Goal: Task Accomplishment & Management: Manage account settings

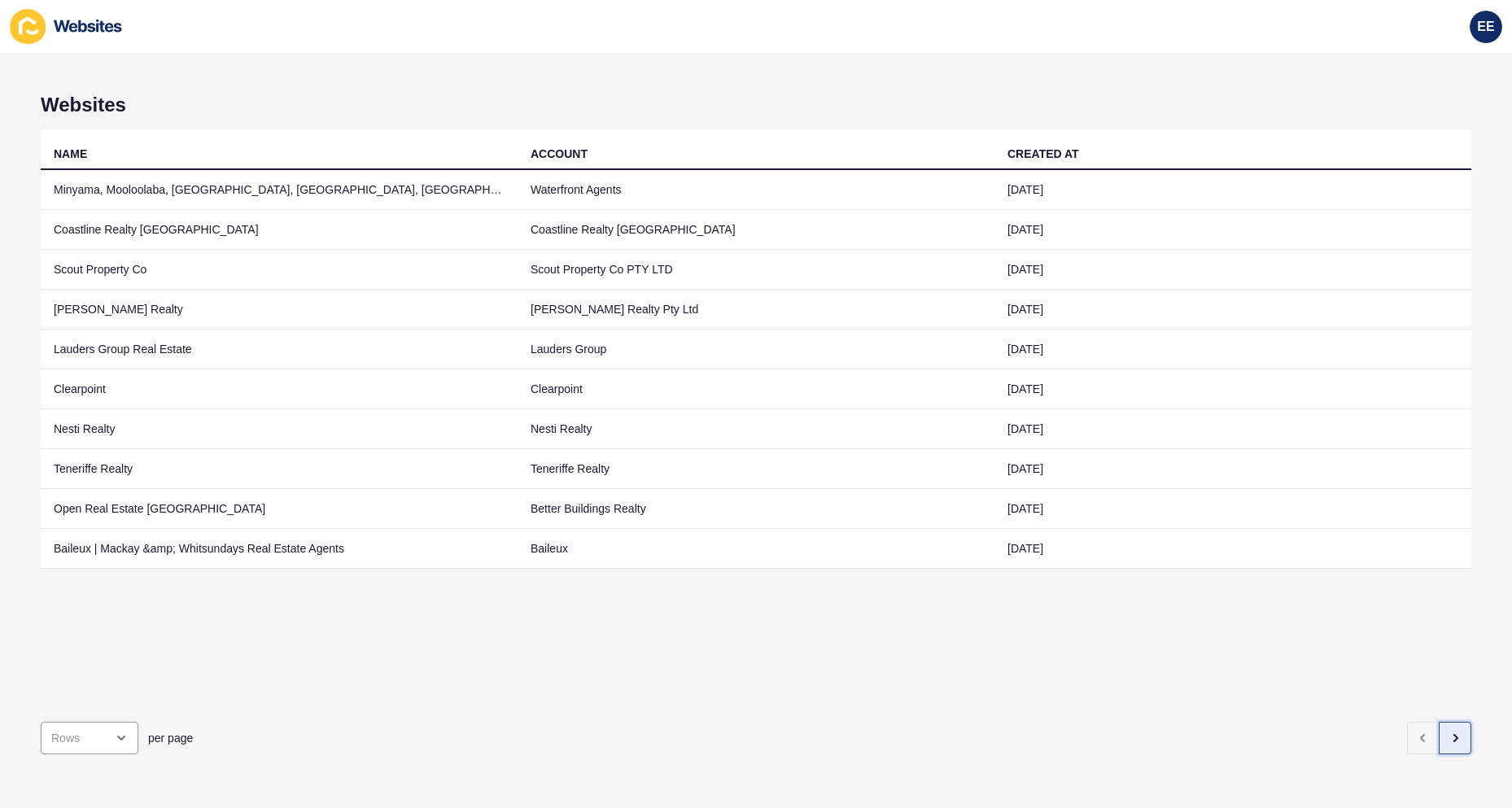
click at [1448, 731] on icon "button" at bounding box center [1454, 737] width 13 height 13
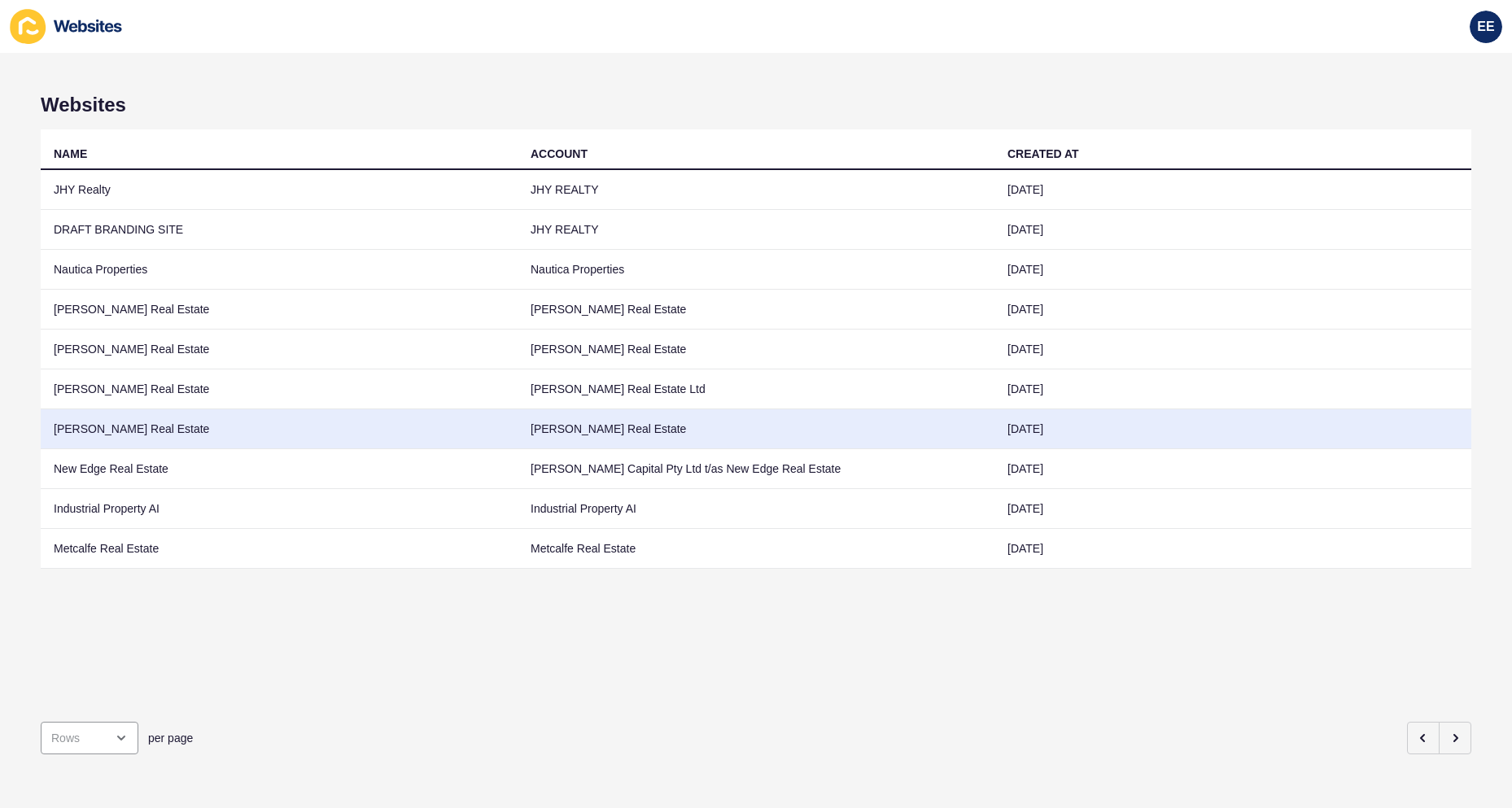
click at [99, 427] on td "[PERSON_NAME] Real Estate" at bounding box center [279, 428] width 476 height 40
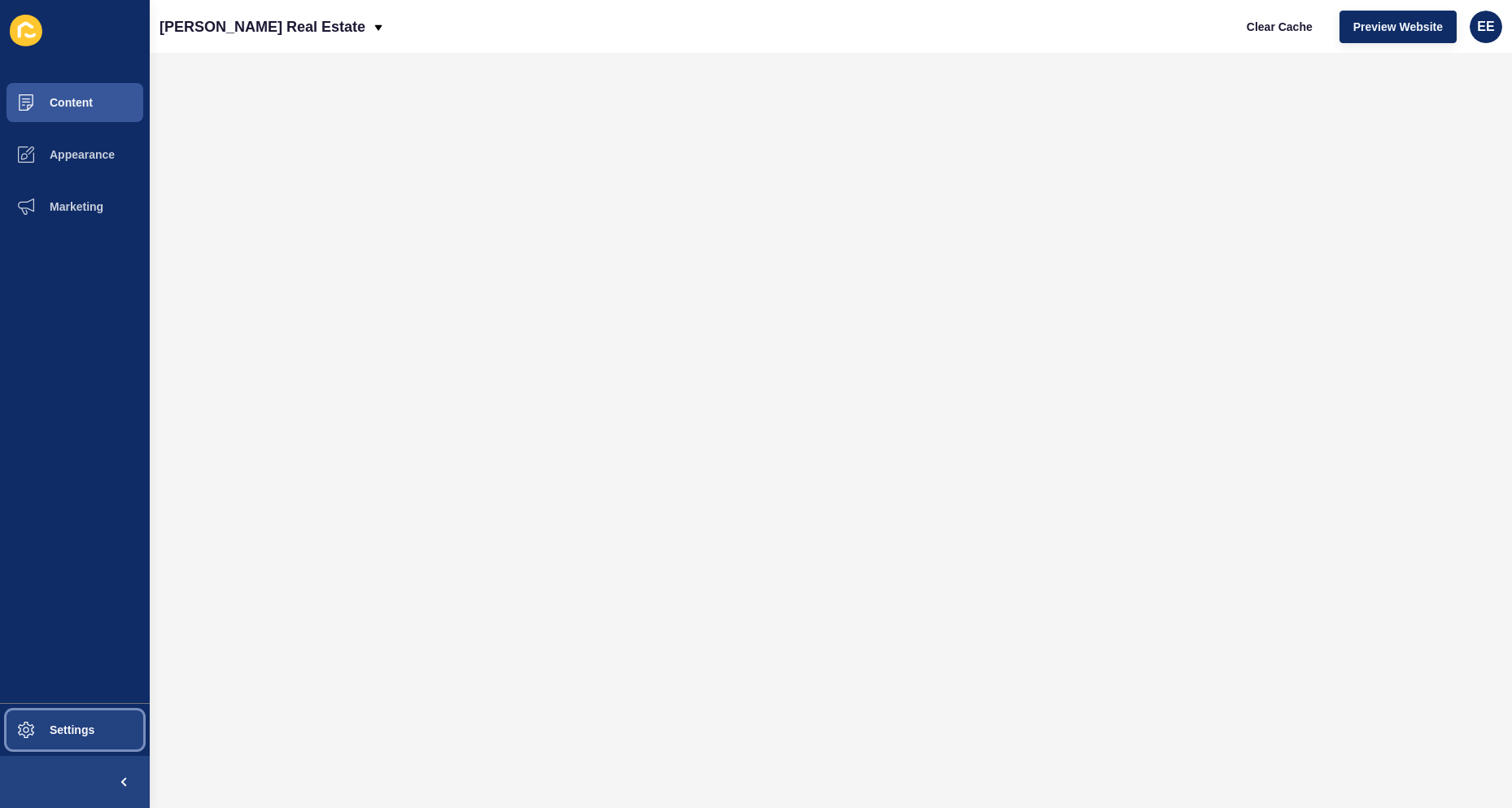
drag, startPoint x: 80, startPoint y: 732, endPoint x: 183, endPoint y: 707, distance: 106.0
click at [82, 732] on span "Settings" at bounding box center [45, 729] width 97 height 13
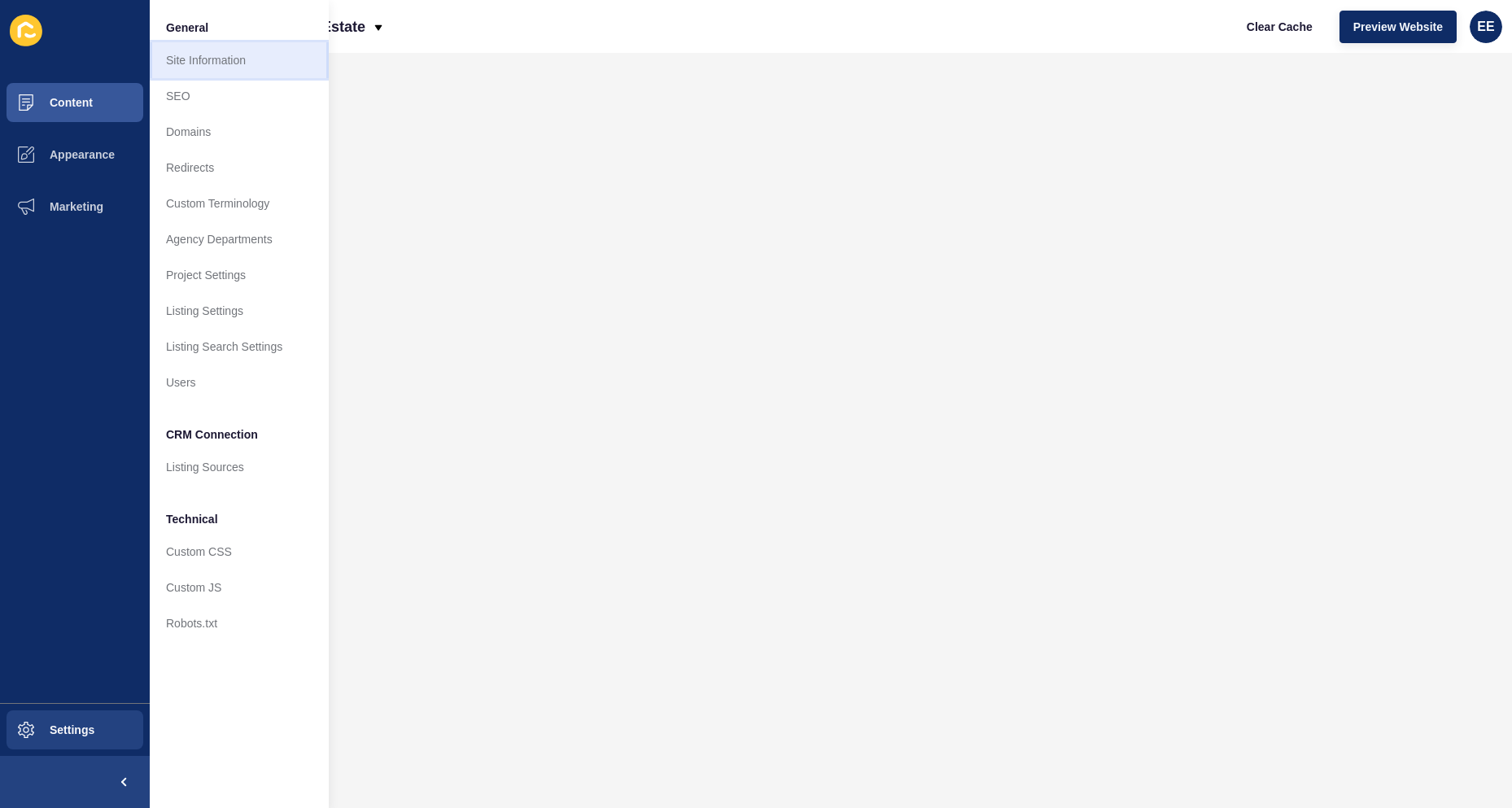
click at [224, 72] on link "Site Information" at bounding box center [240, 60] width 179 height 35
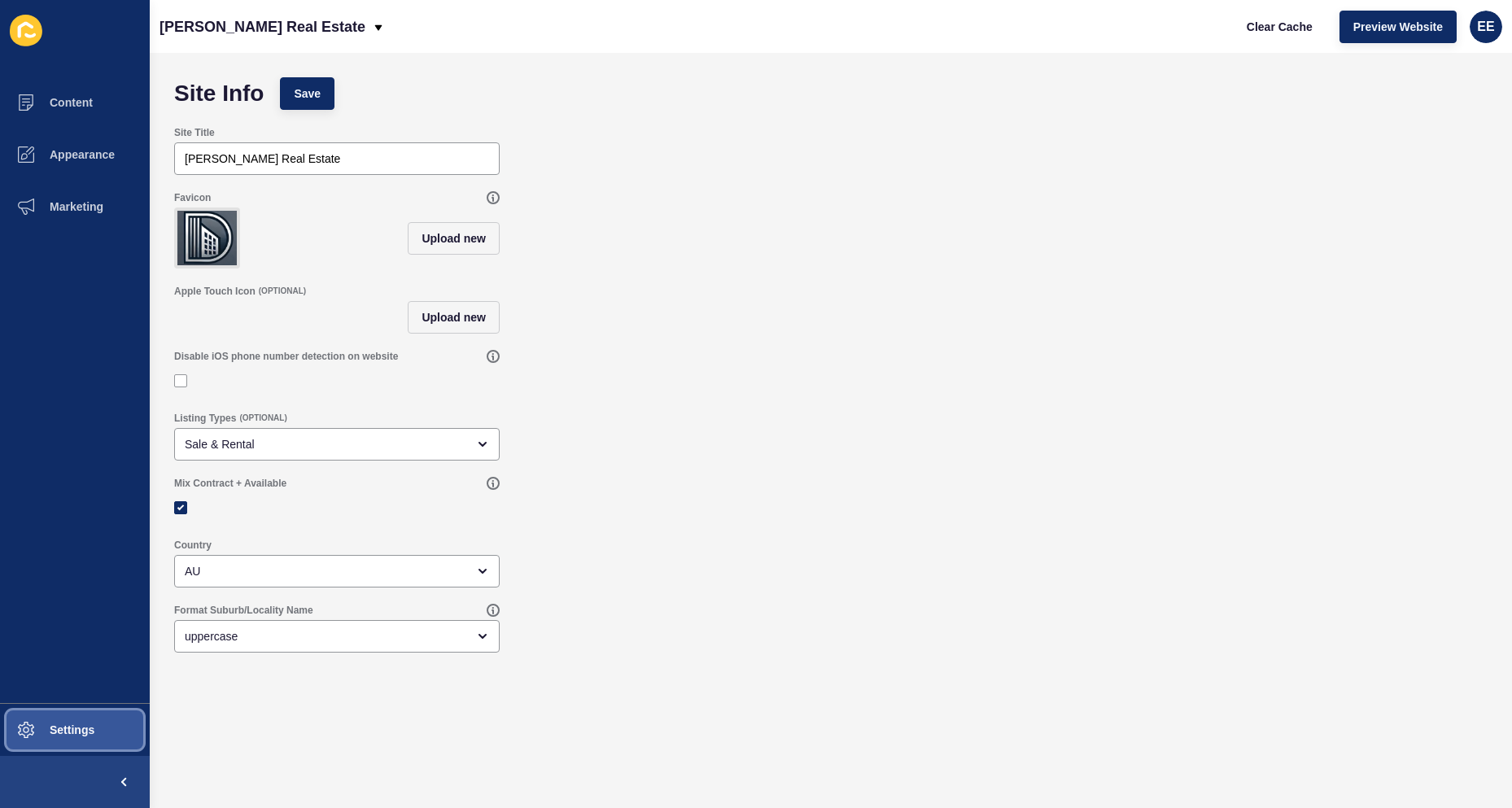
click at [52, 728] on span "Settings" at bounding box center [45, 729] width 97 height 13
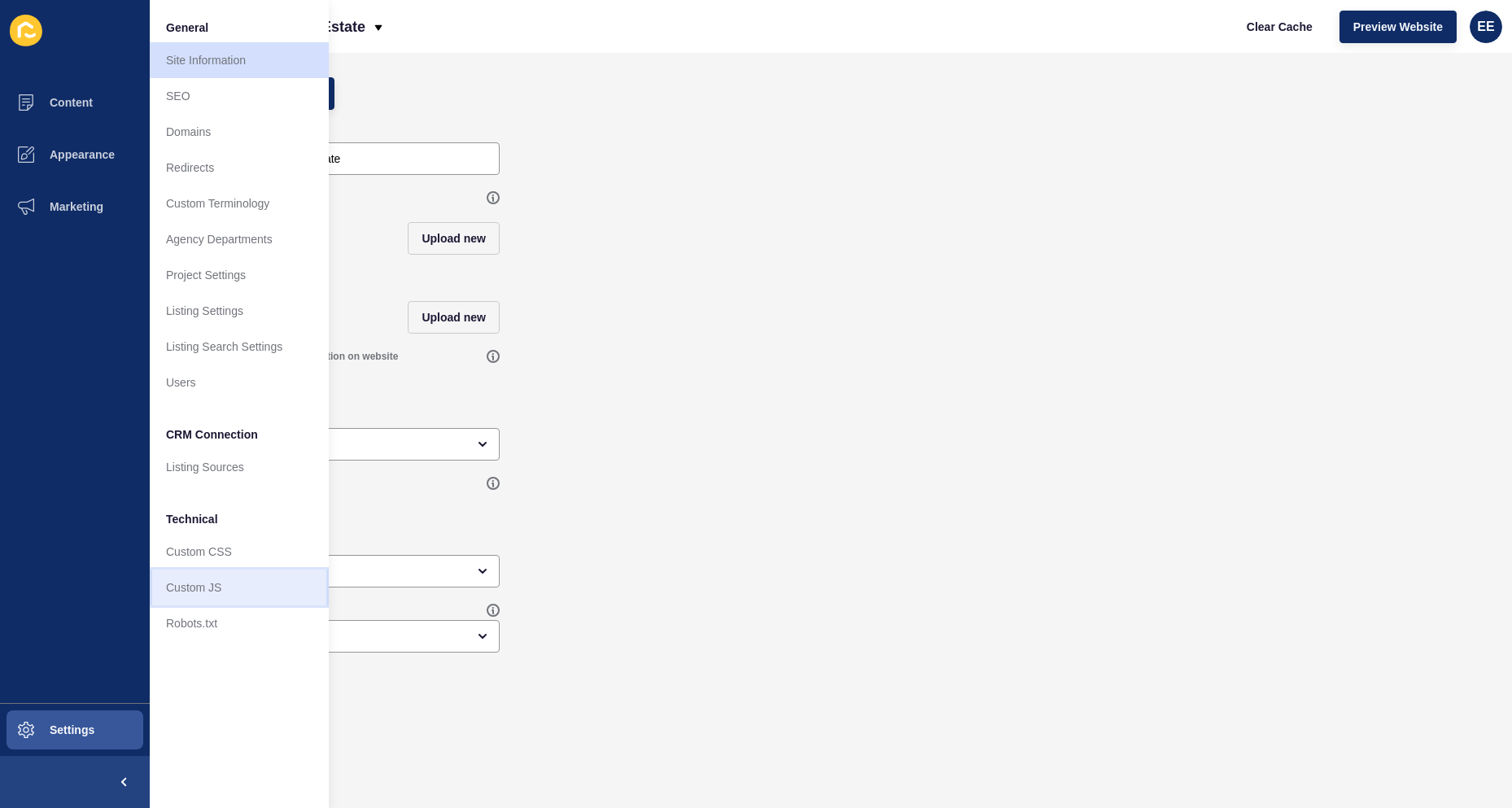
click at [187, 584] on link "Custom JS" at bounding box center [240, 587] width 179 height 35
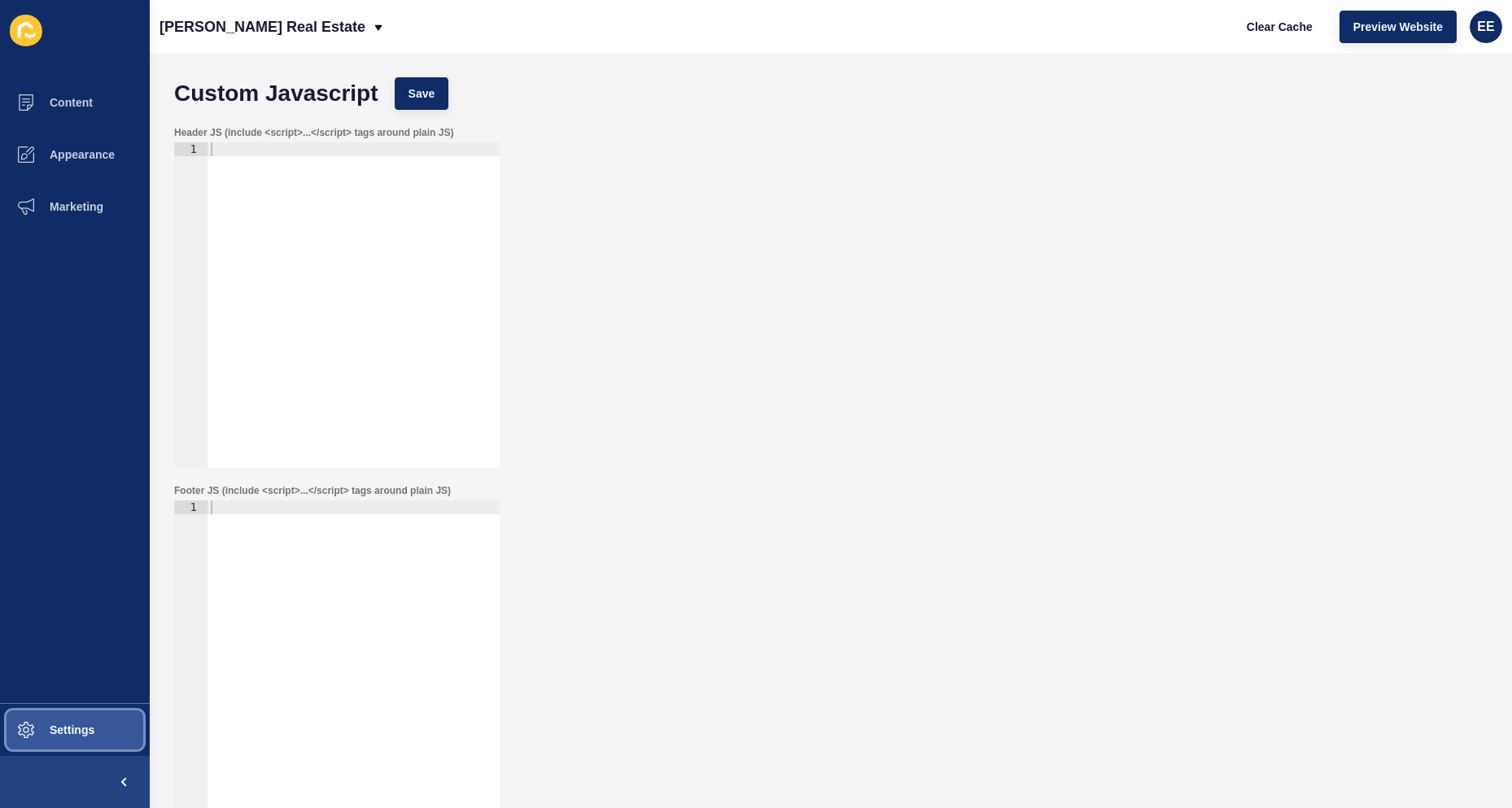
click at [88, 724] on span "Settings" at bounding box center [45, 729] width 97 height 13
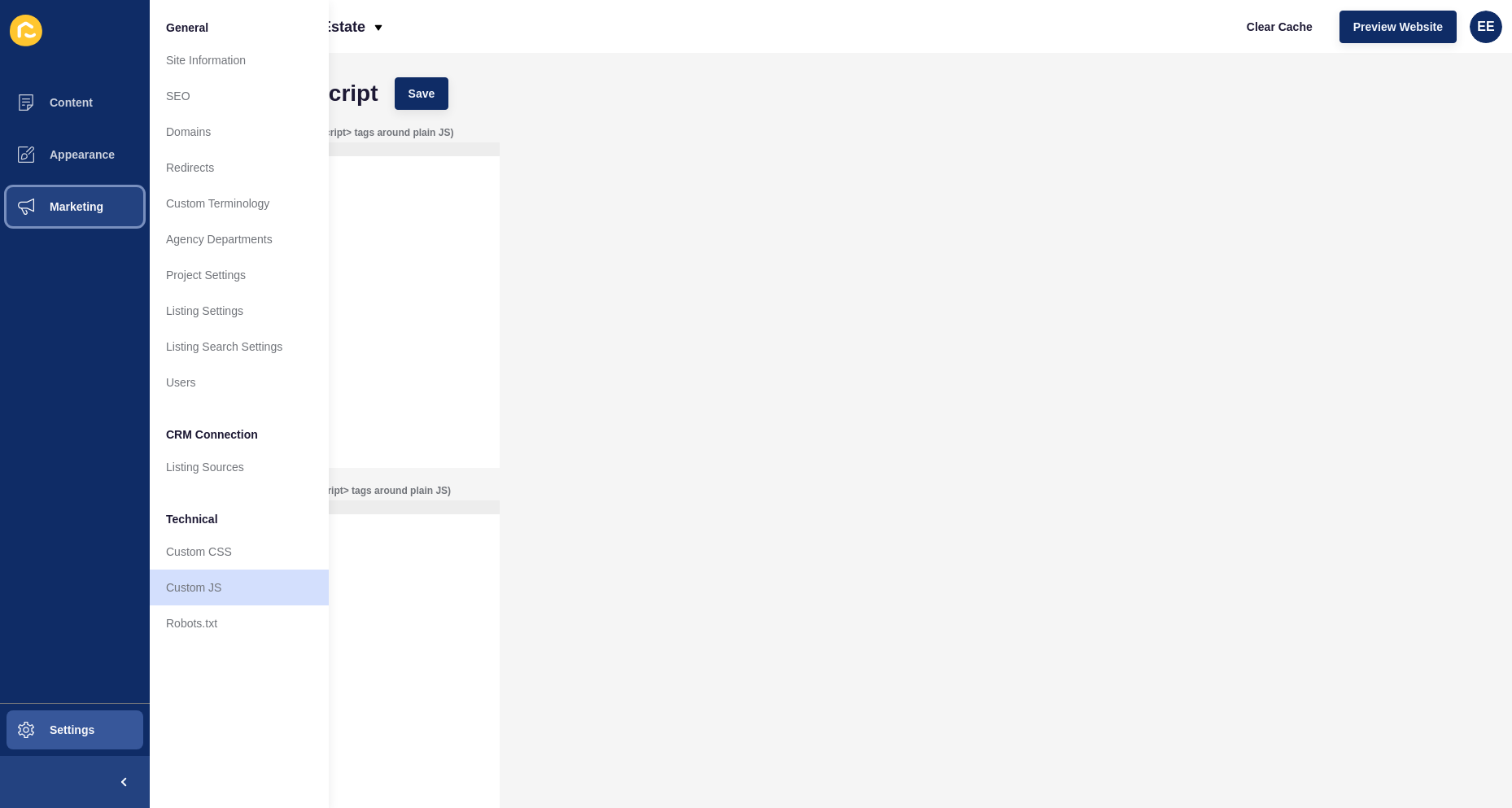
click at [76, 205] on span "Marketing" at bounding box center [50, 207] width 106 height 13
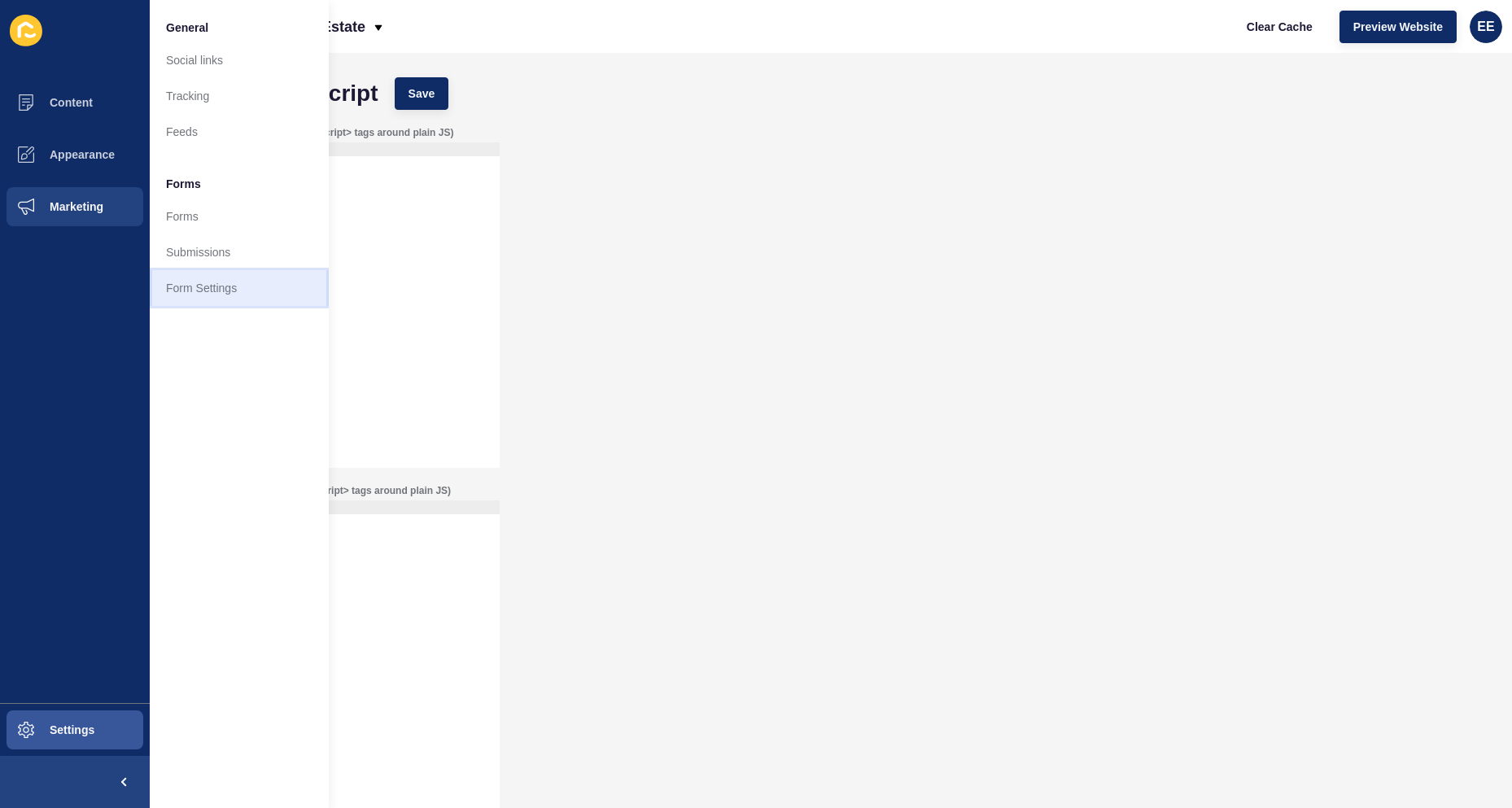
click at [205, 289] on link "Form Settings" at bounding box center [240, 287] width 179 height 35
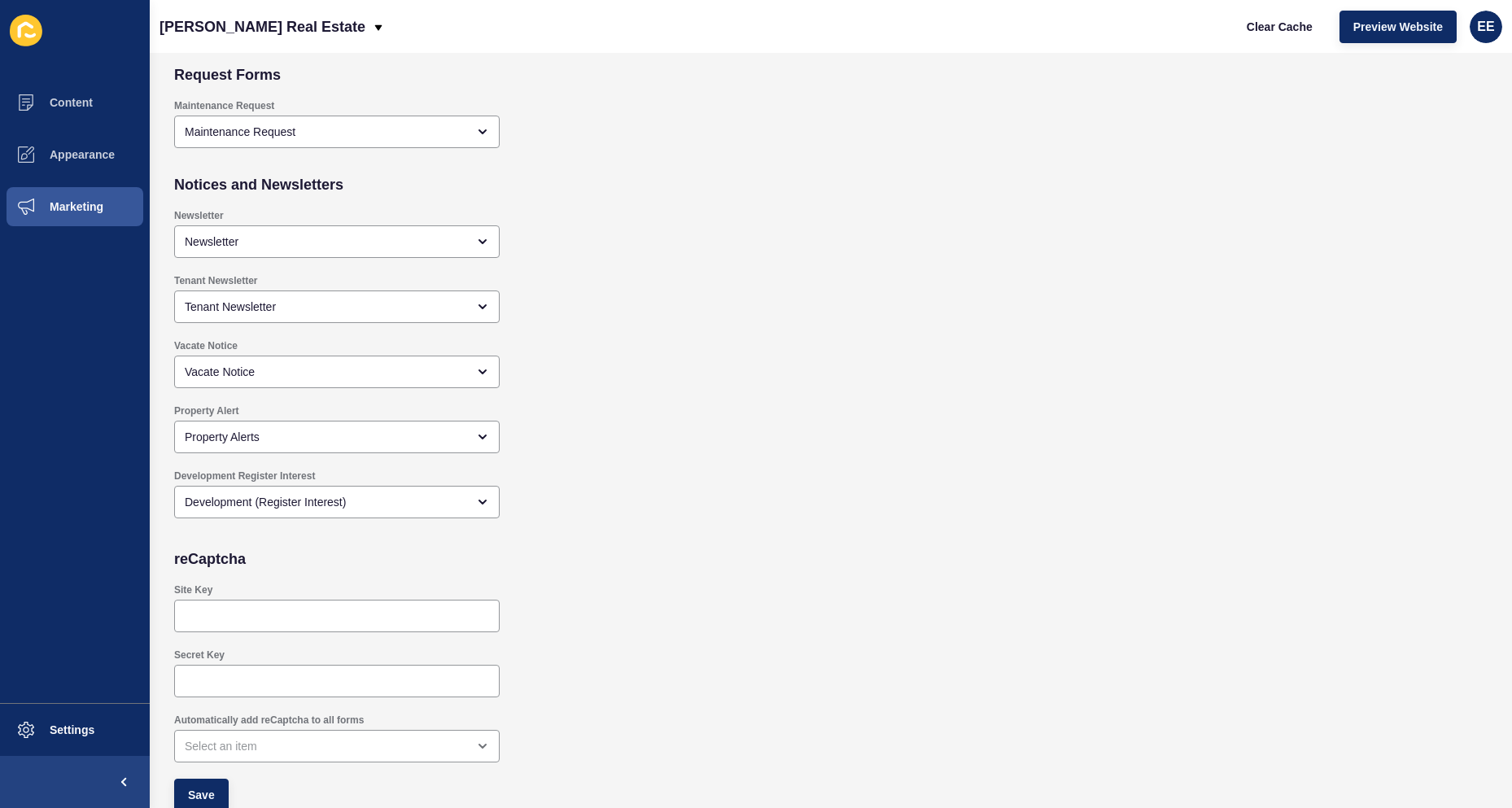
scroll to position [1358, 0]
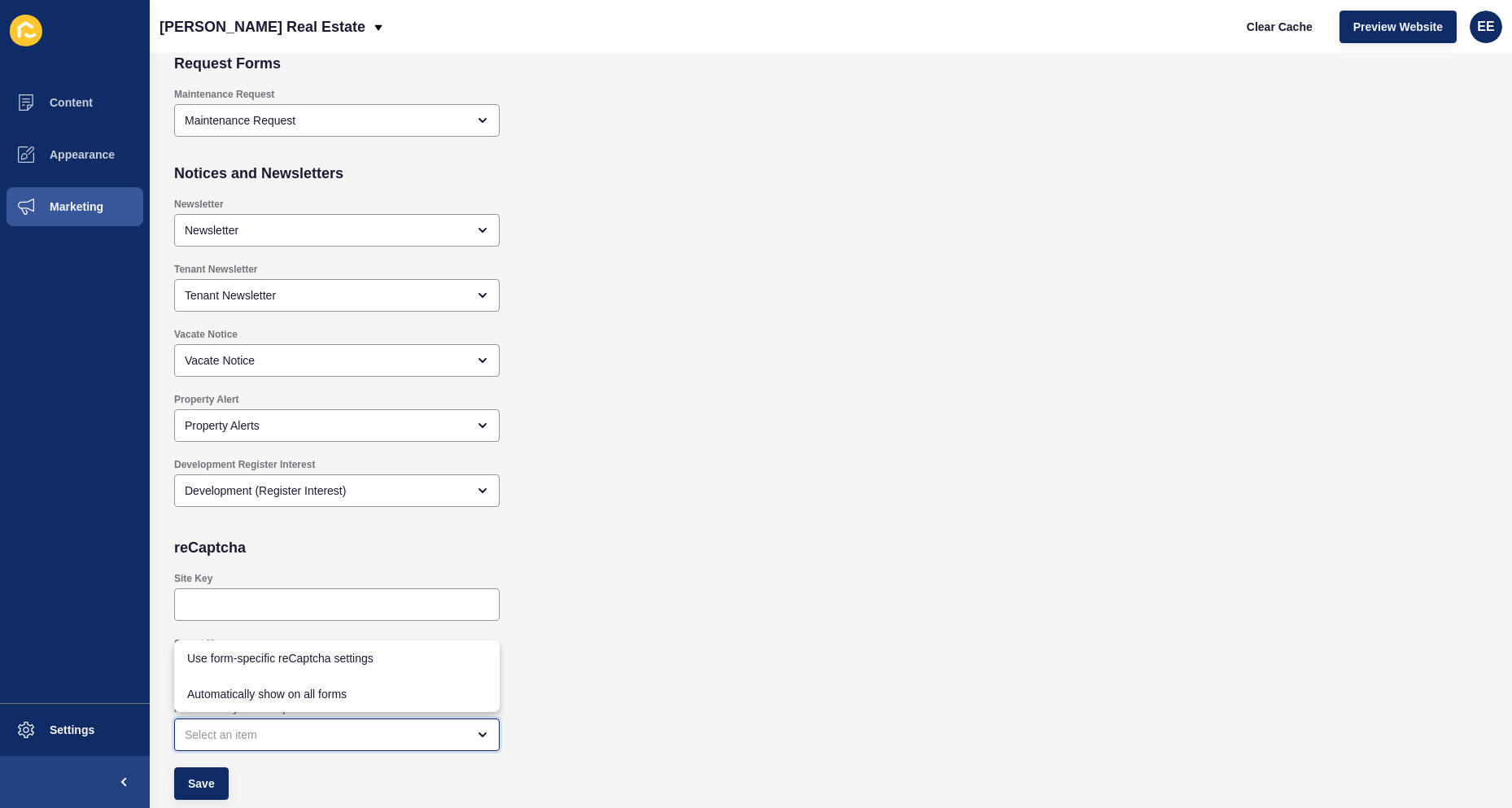
click at [452, 739] on div "close menu" at bounding box center [325, 734] width 281 height 16
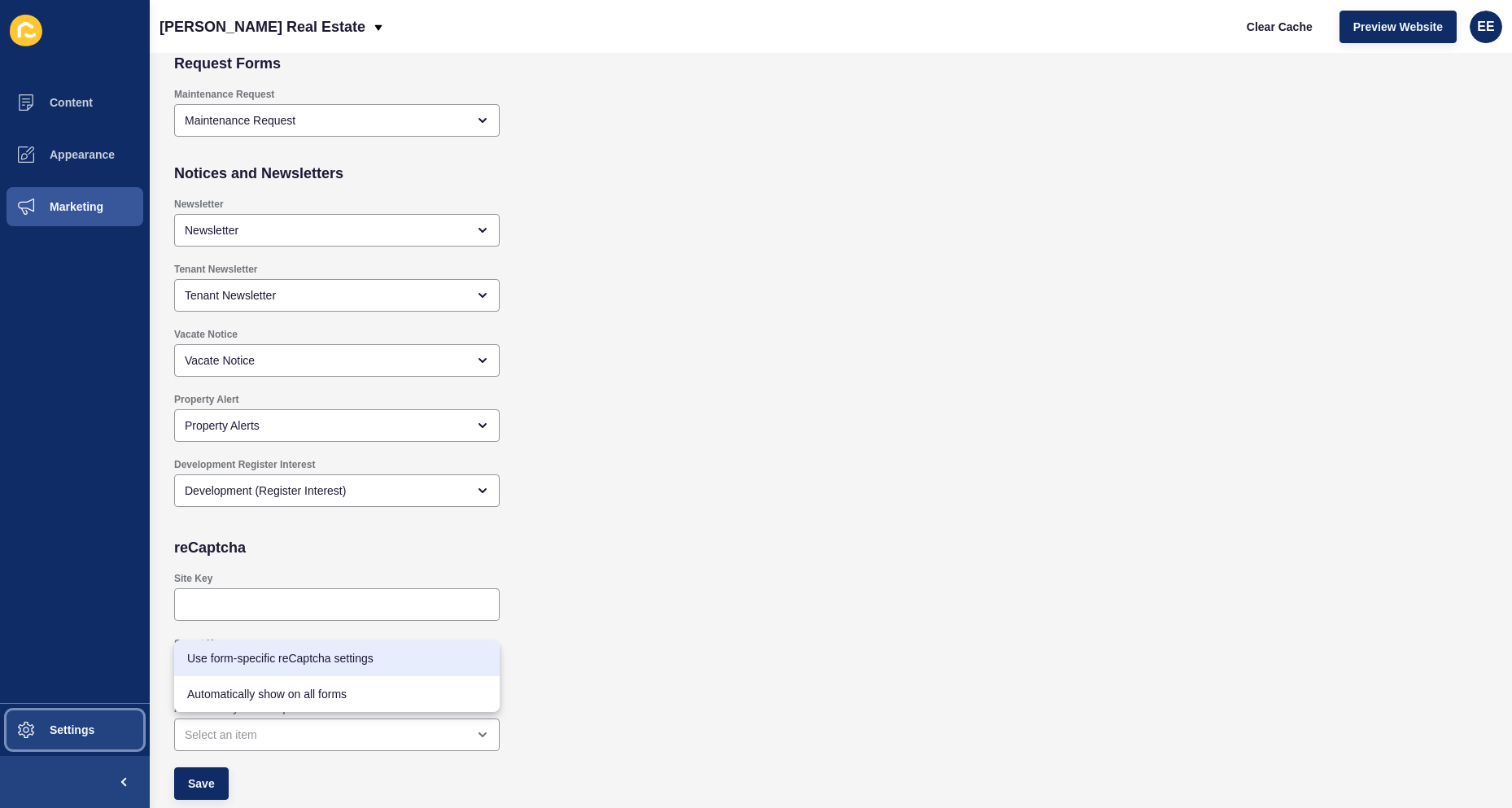
click at [91, 742] on button "Settings" at bounding box center [75, 729] width 150 height 52
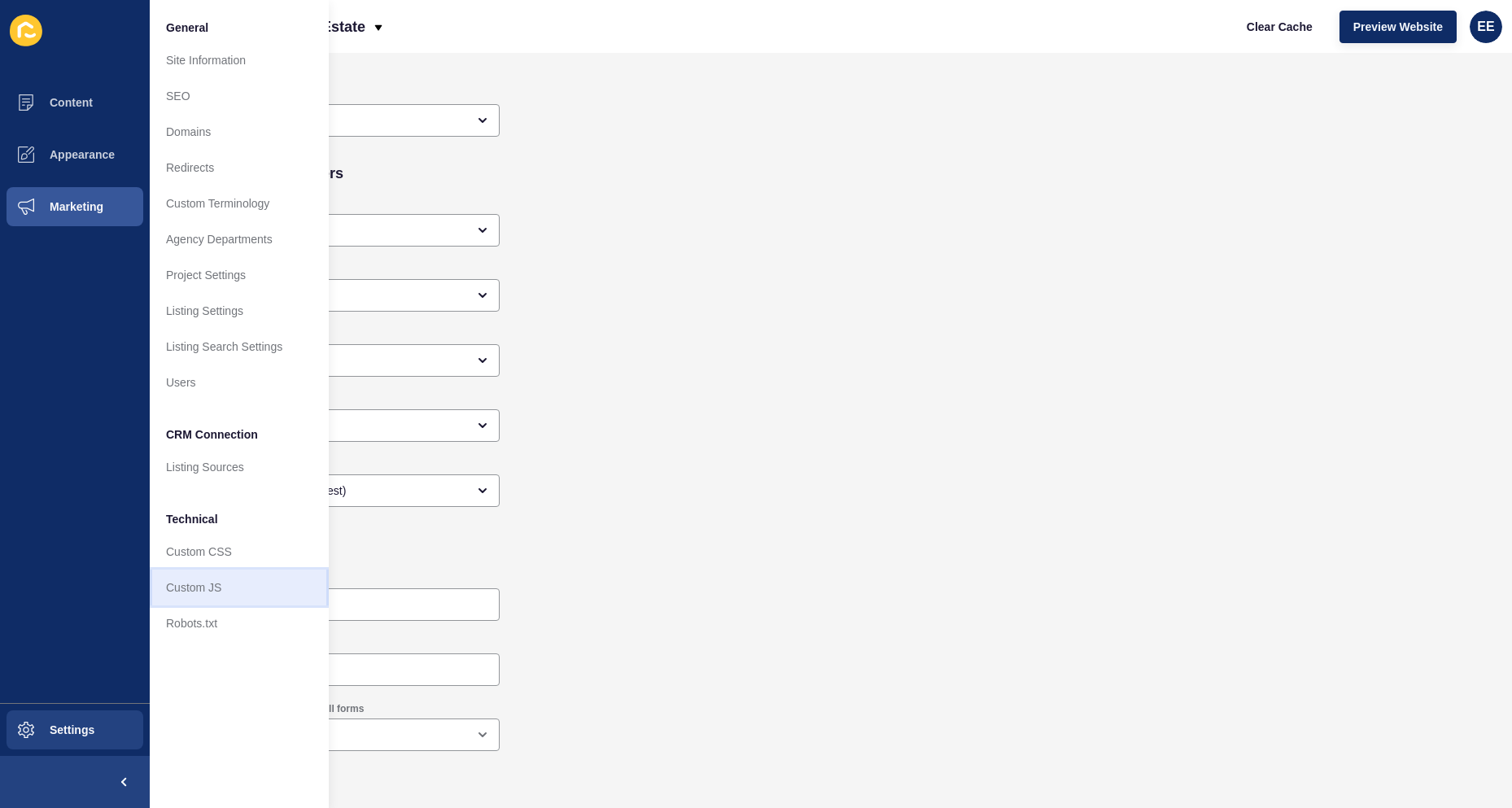
click at [194, 581] on link "Custom JS" at bounding box center [240, 587] width 179 height 35
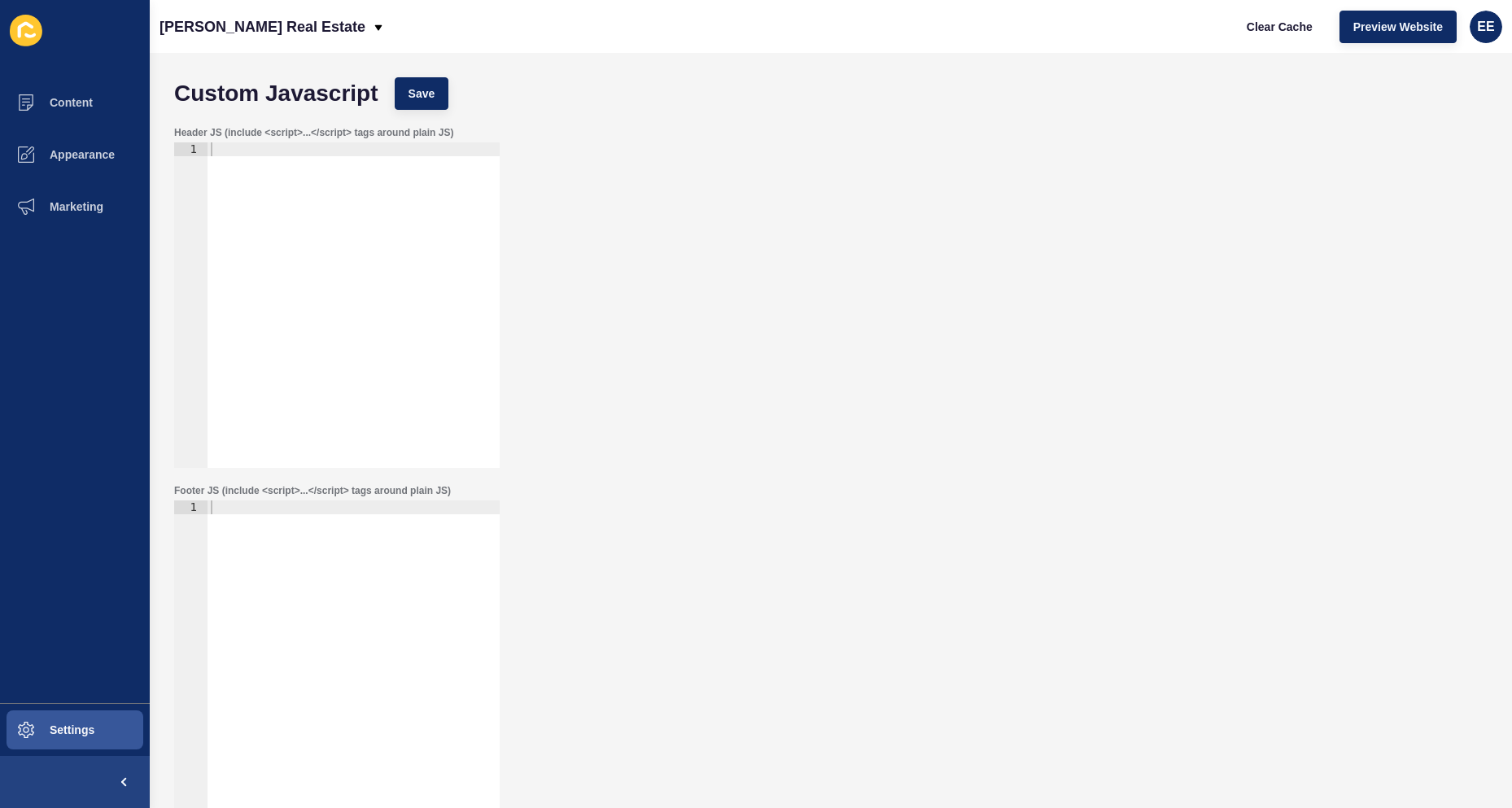
click at [313, 152] on div at bounding box center [353, 318] width 292 height 353
paste textarea "<meta name="google-site-verification" content="1H7VlUSXc6YnorHgVukmYilJDnpnmvVA…"
type textarea "<meta name="google-site-verification" content="1H7VlUSXc6YnorHgVukmYilJDnpnmvVA…"
click at [427, 93] on span "Save" at bounding box center [421, 93] width 27 height 16
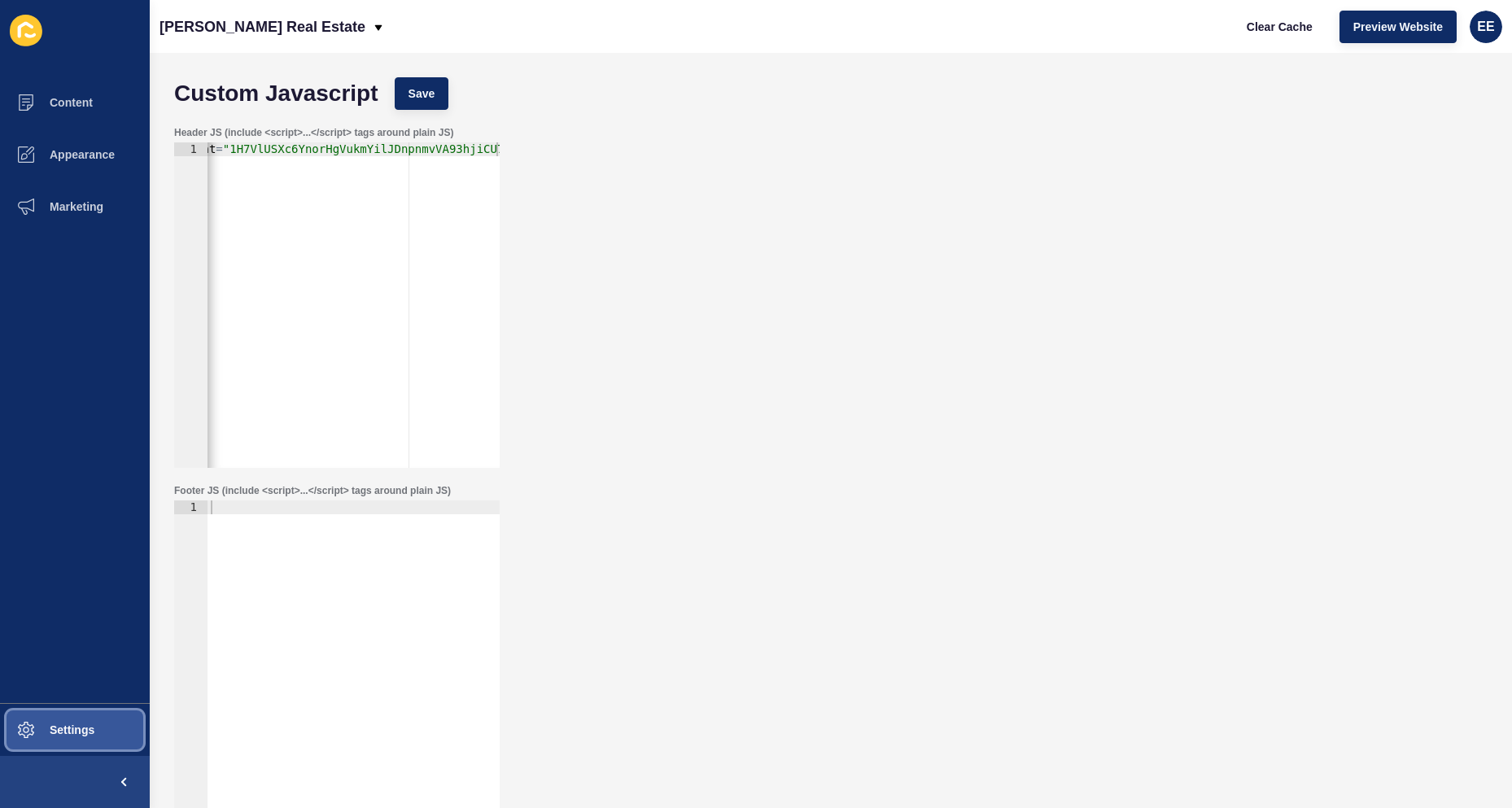
click at [54, 740] on button "Settings" at bounding box center [75, 729] width 150 height 52
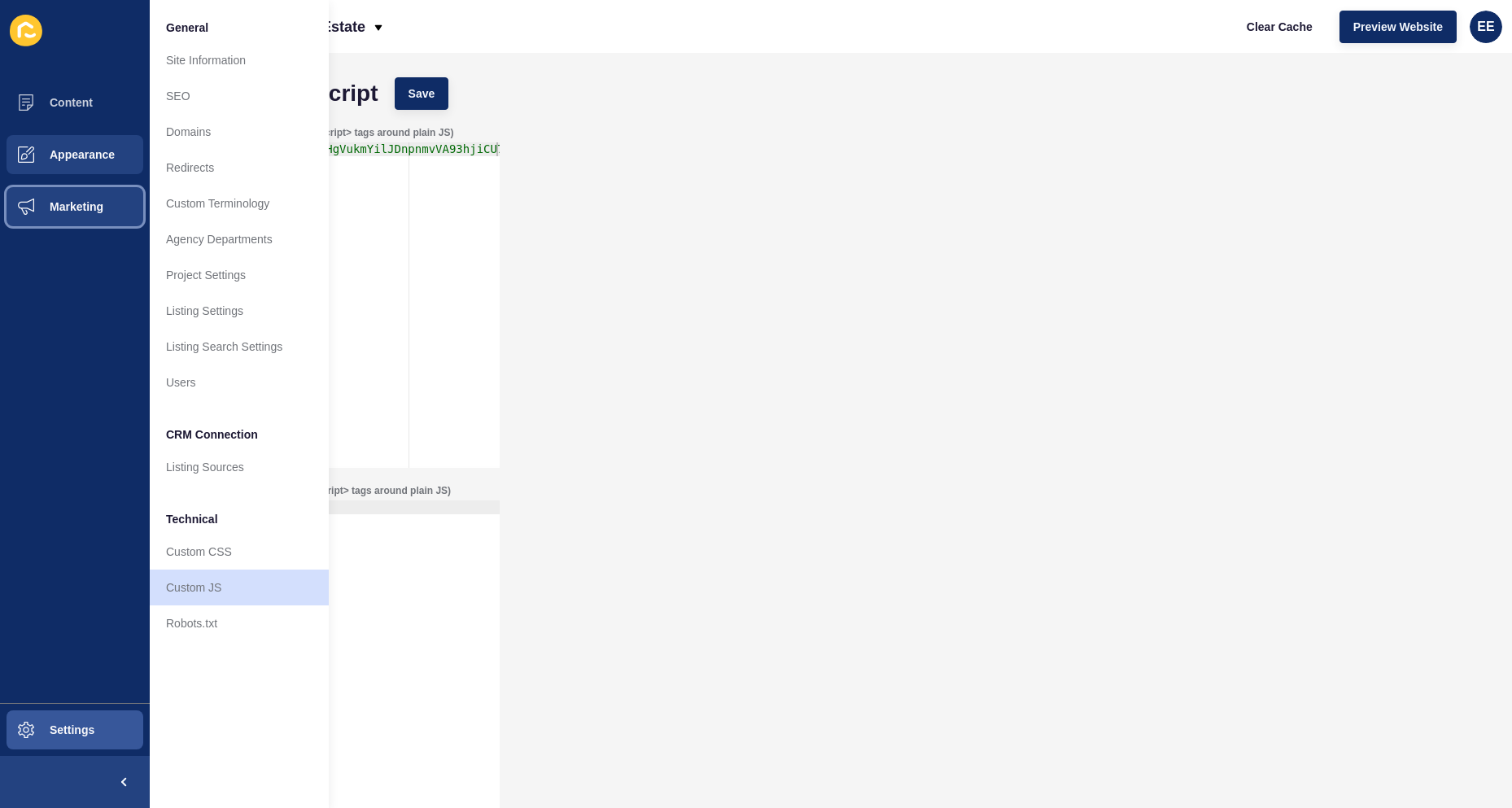
drag, startPoint x: 49, startPoint y: 190, endPoint x: 89, endPoint y: 180, distance: 41.2
click at [49, 190] on span at bounding box center [26, 207] width 52 height 52
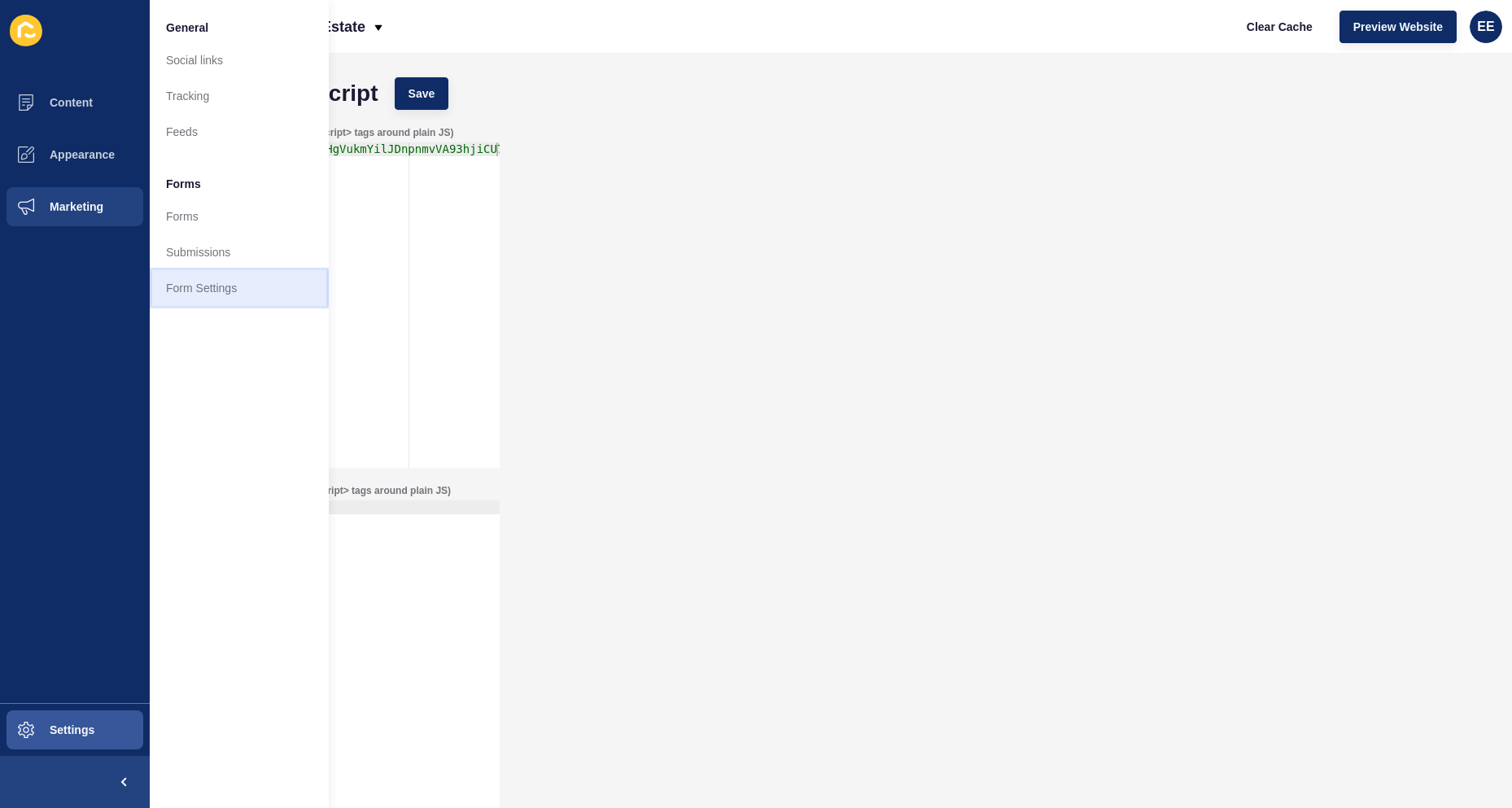
click at [230, 284] on link "Form Settings" at bounding box center [240, 287] width 179 height 35
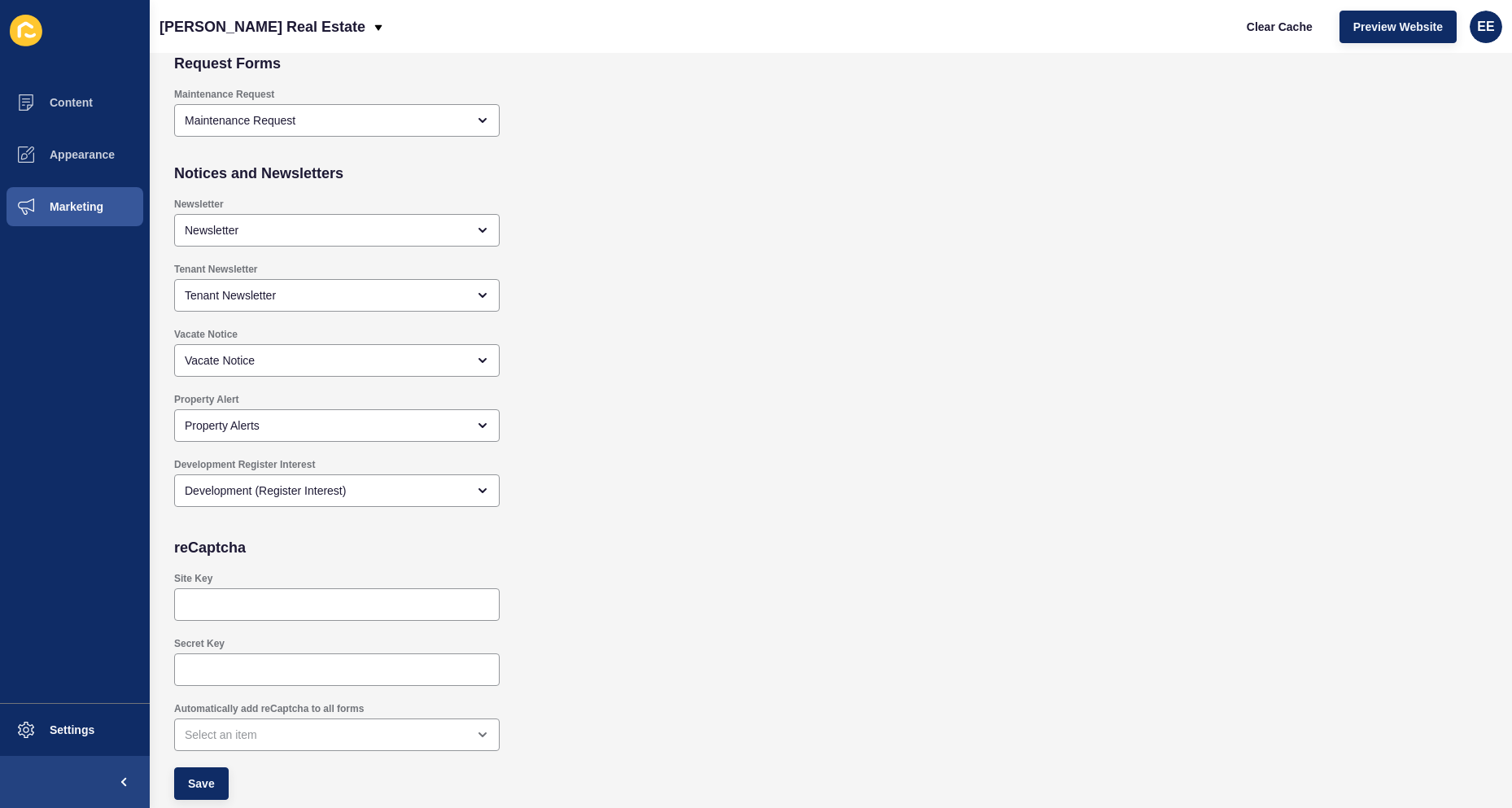
scroll to position [1358, 0]
click at [369, 731] on div "open menu" at bounding box center [325, 734] width 281 height 16
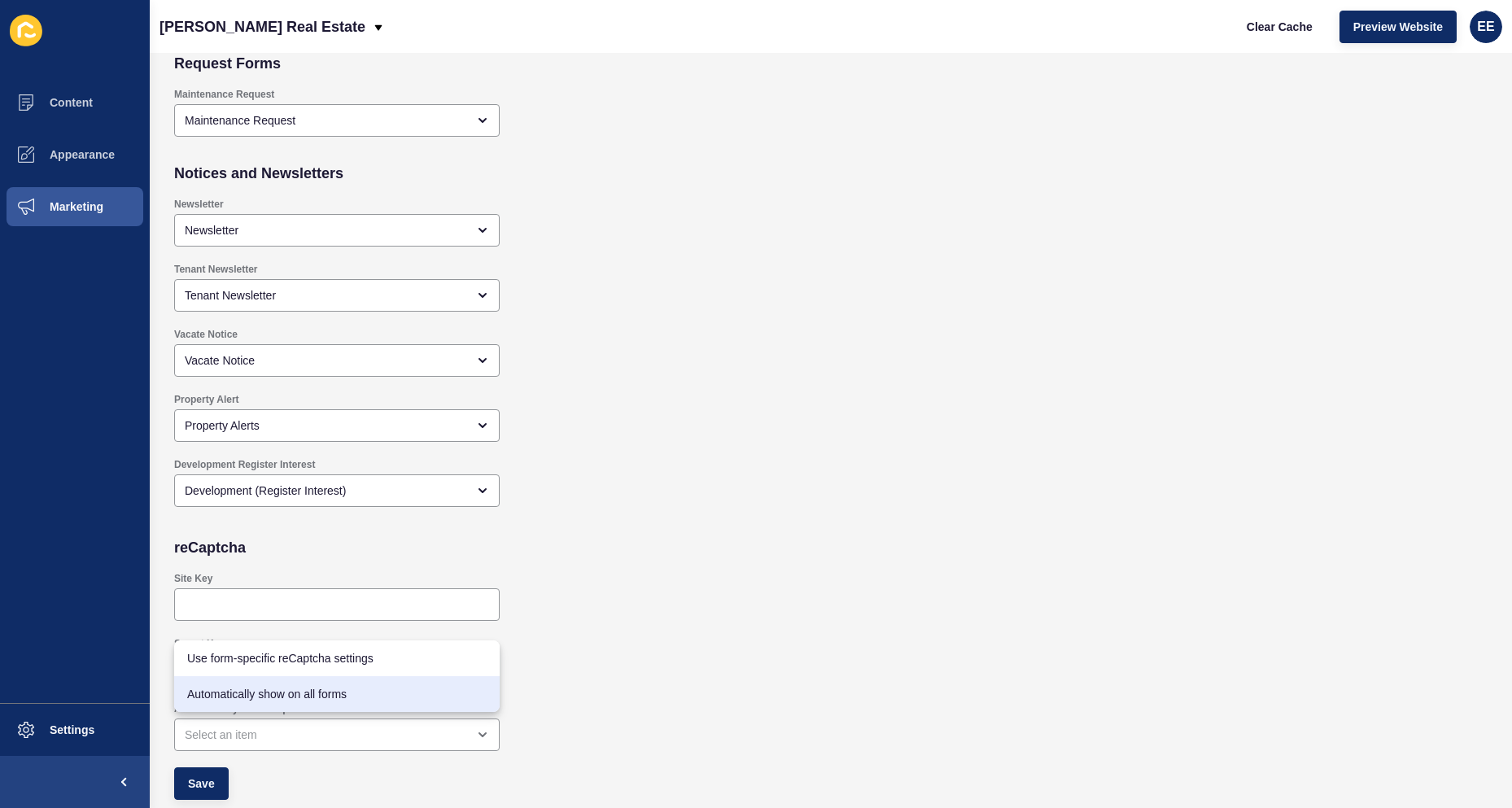
click at [844, 649] on div "Secret Key" at bounding box center [697, 661] width 1064 height 65
